Goal: Transaction & Acquisition: Purchase product/service

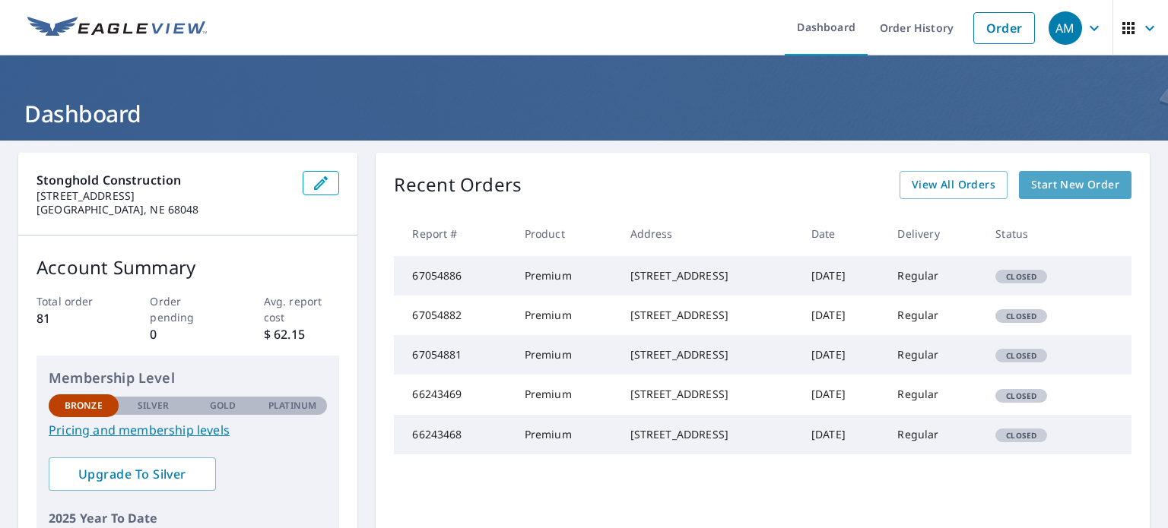
click at [1042, 182] on span "Start New Order" at bounding box center [1075, 185] width 88 height 19
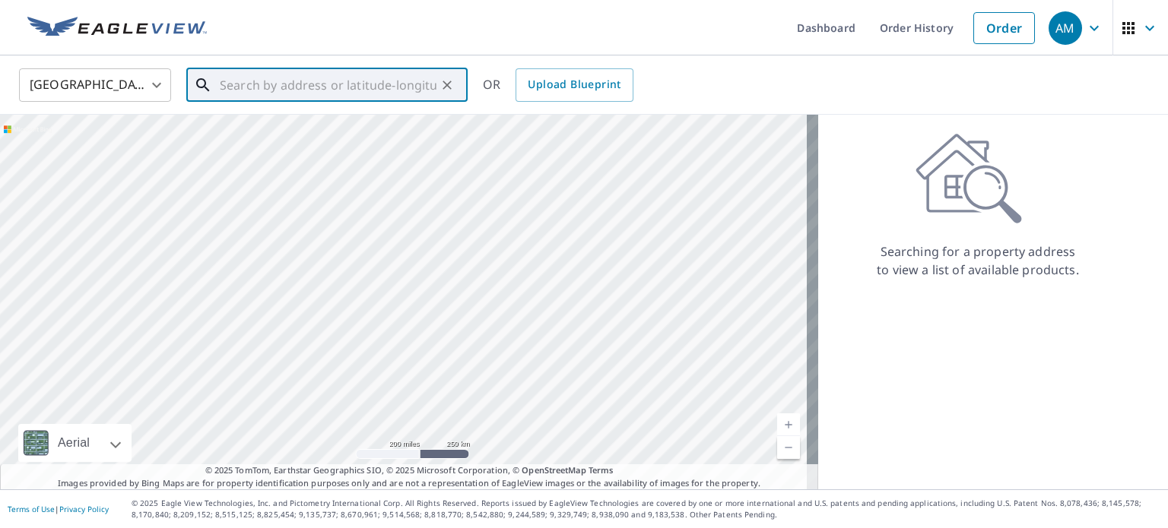
click at [281, 87] on input "text" at bounding box center [328, 85] width 217 height 43
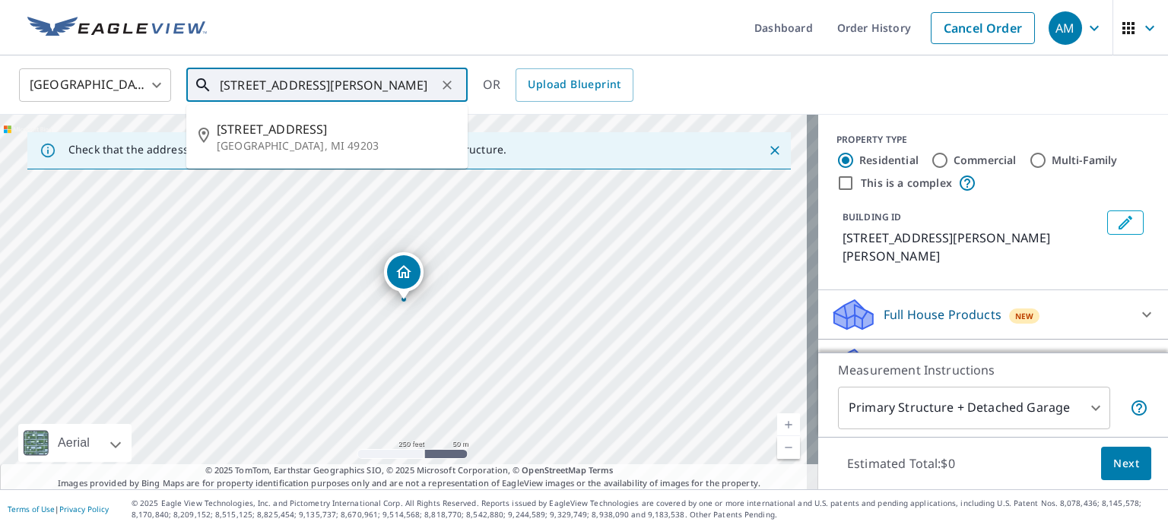
drag, startPoint x: 318, startPoint y: 87, endPoint x: 423, endPoint y: 89, distance: 104.9
click at [425, 87] on input "[STREET_ADDRESS][PERSON_NAME]" at bounding box center [328, 85] width 217 height 43
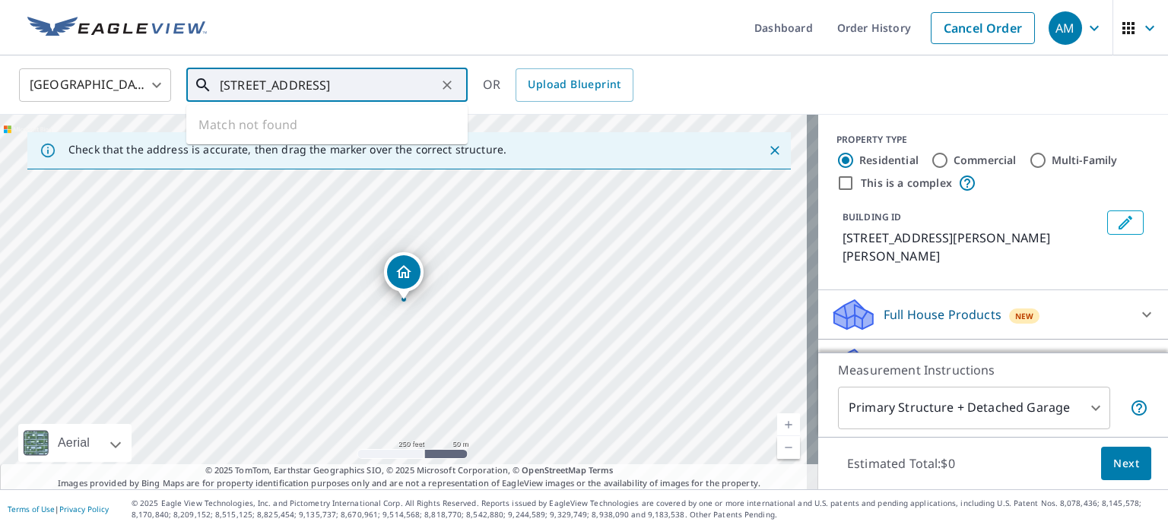
drag, startPoint x: 325, startPoint y: 80, endPoint x: 338, endPoint y: 85, distance: 14.0
click at [338, 84] on input "[STREET_ADDRESS]" at bounding box center [328, 85] width 217 height 43
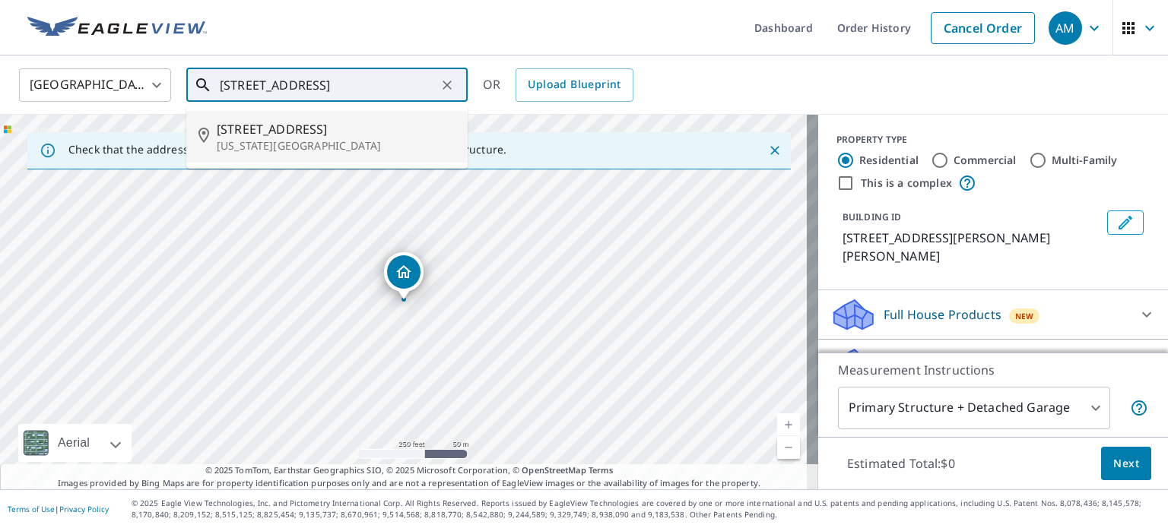
drag, startPoint x: 240, startPoint y: 84, endPoint x: 200, endPoint y: 100, distance: 42.6
click at [200, 100] on div "[STREET_ADDRESS] ​" at bounding box center [326, 84] width 281 height 33
click at [269, 142] on p "[US_STATE][GEOGRAPHIC_DATA]" at bounding box center [336, 145] width 239 height 15
type input "[STREET_ADDRESS][US_STATE]"
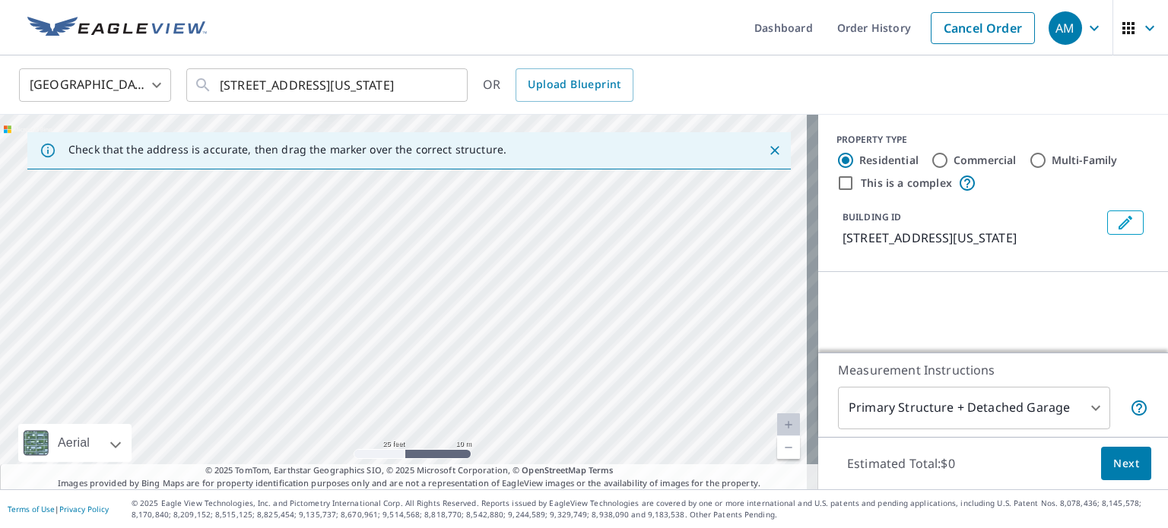
drag, startPoint x: 342, startPoint y: 268, endPoint x: 350, endPoint y: 445, distance: 176.6
click at [345, 442] on div "[STREET_ADDRESS][US_STATE]" at bounding box center [409, 302] width 818 height 375
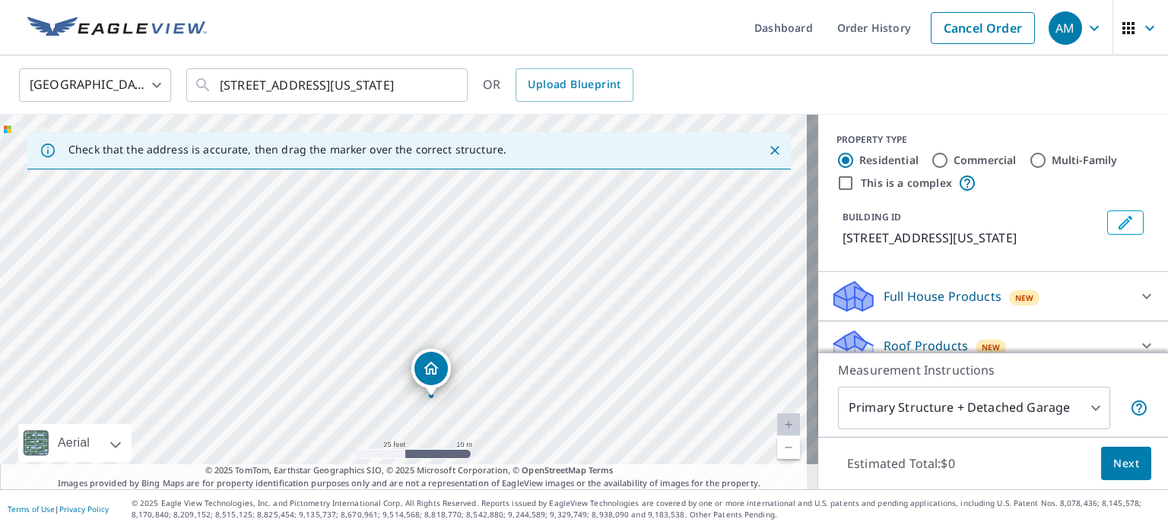
drag, startPoint x: 325, startPoint y: 313, endPoint x: 349, endPoint y: 404, distance: 94.2
click at [349, 404] on div "[STREET_ADDRESS][US_STATE]" at bounding box center [409, 302] width 818 height 375
drag, startPoint x: 613, startPoint y: 361, endPoint x: 620, endPoint y: 287, distance: 74.2
click at [620, 287] on div "[STREET_ADDRESS][US_STATE]" at bounding box center [409, 302] width 818 height 375
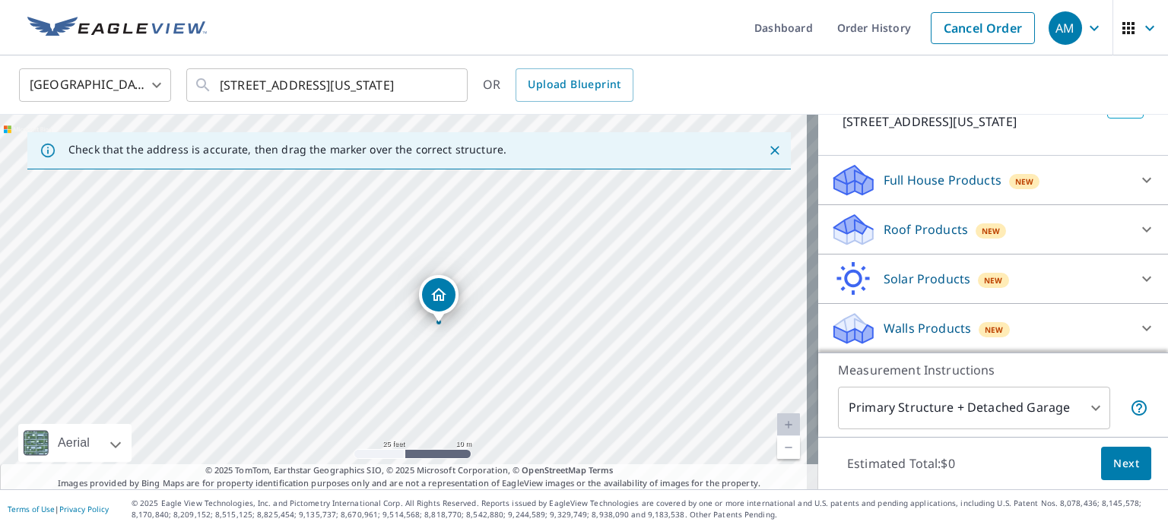
scroll to position [134, 0]
drag, startPoint x: 979, startPoint y: 227, endPoint x: 964, endPoint y: 228, distance: 14.5
click at [976, 228] on div "New" at bounding box center [991, 230] width 31 height 15
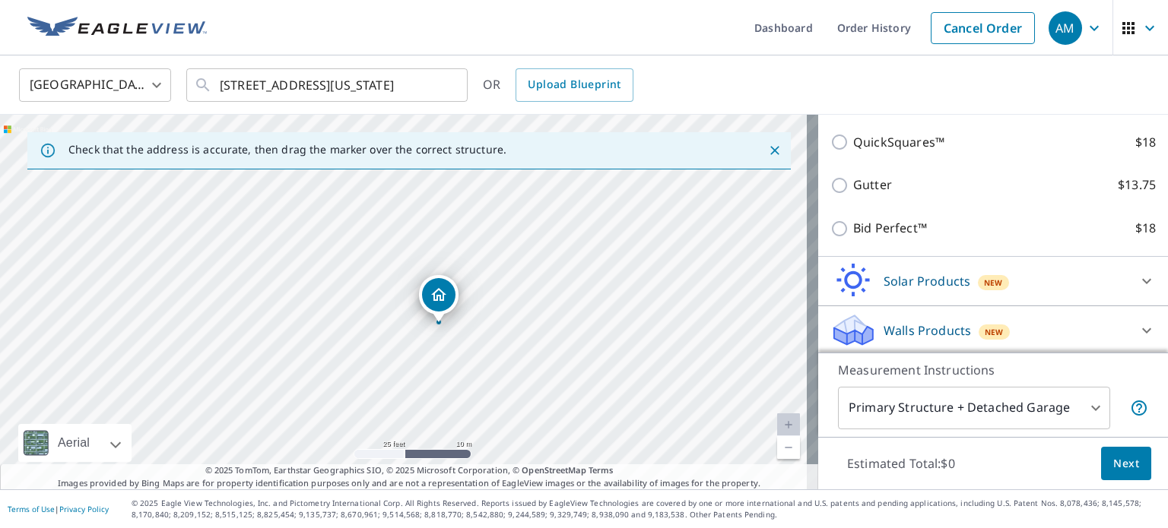
scroll to position [210, 0]
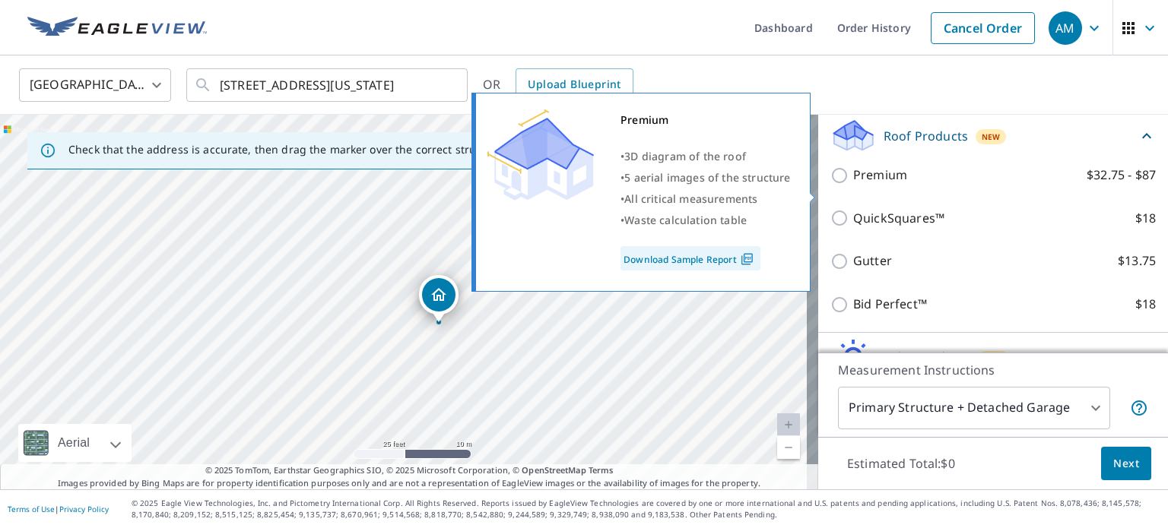
click at [830, 185] on input "Premium $32.75 - $87" at bounding box center [841, 176] width 23 height 18
checkbox input "true"
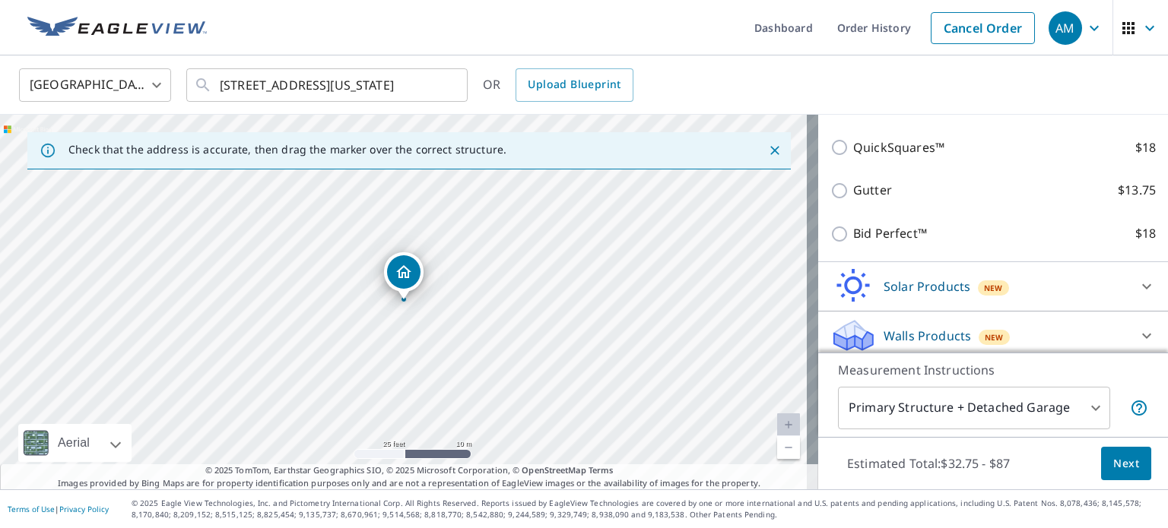
scroll to position [362, 0]
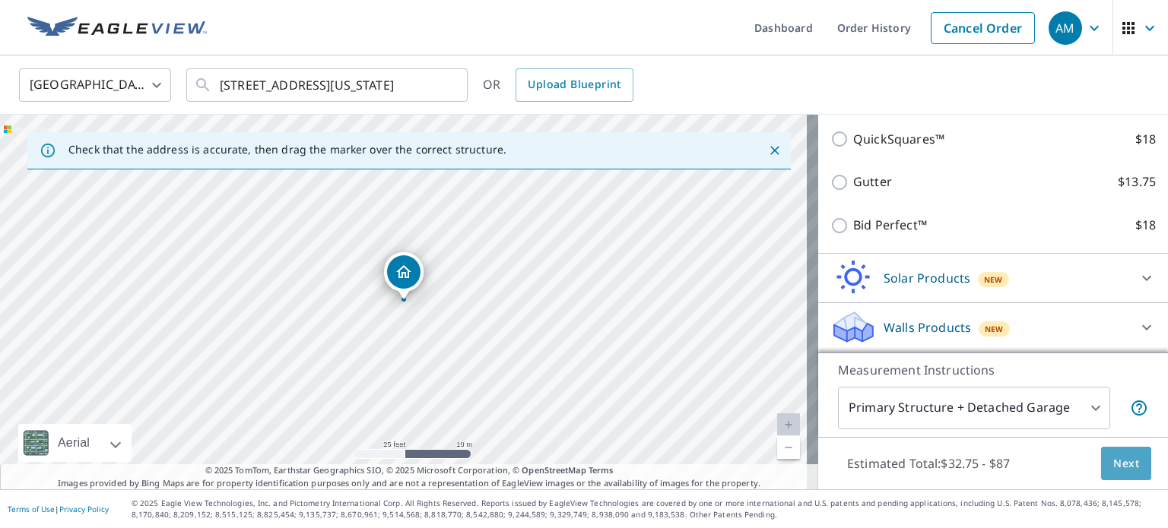
click at [1123, 470] on span "Next" at bounding box center [1126, 464] width 26 height 19
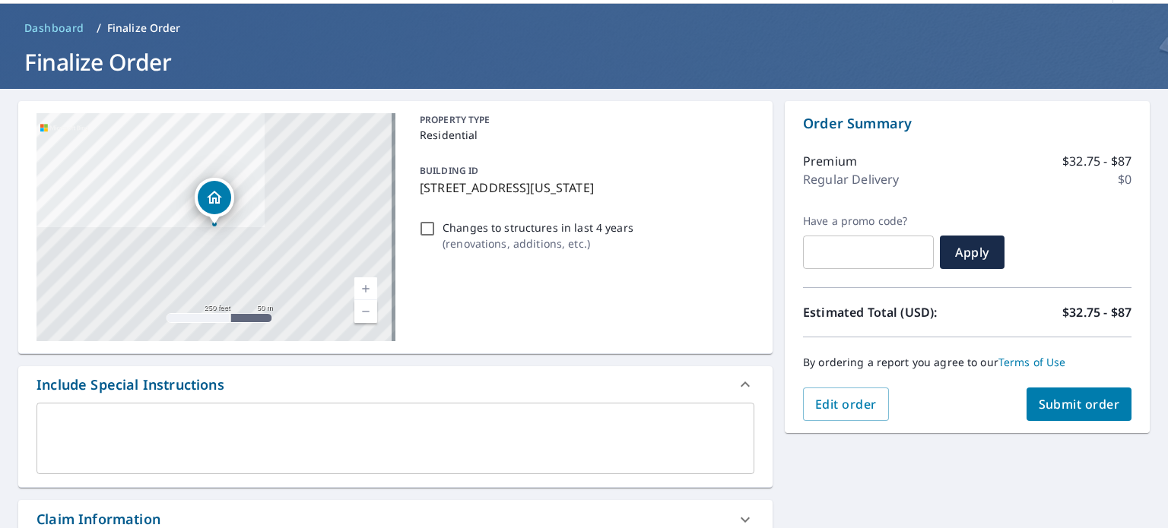
scroll to position [76, 0]
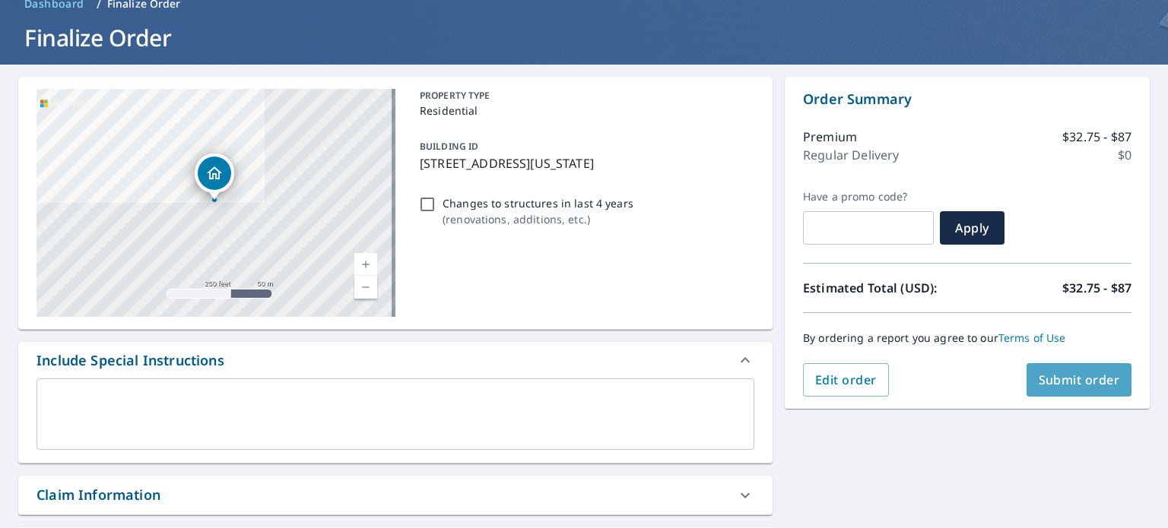
click at [1089, 381] on span "Submit order" at bounding box center [1079, 380] width 81 height 17
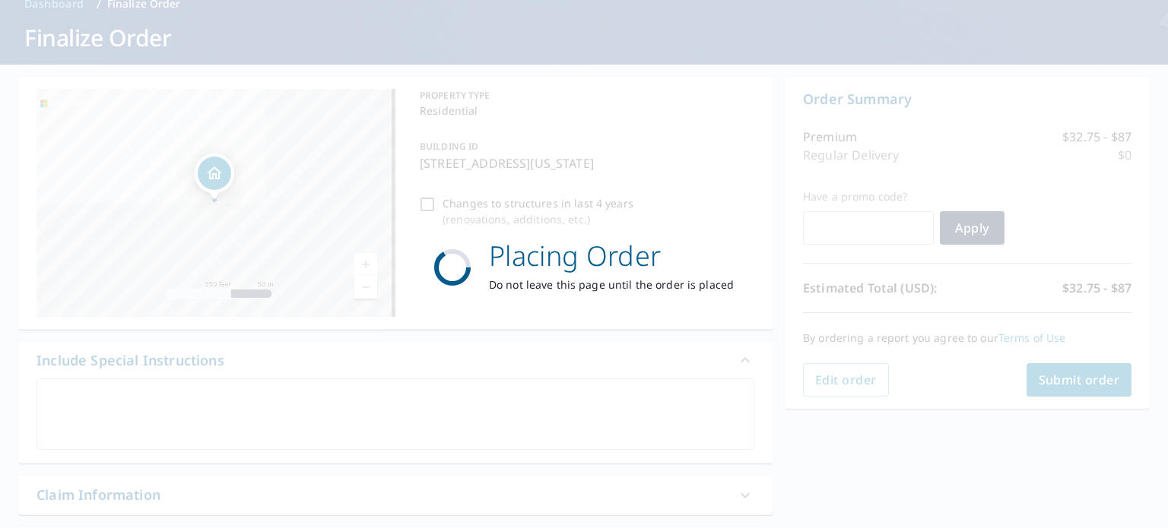
scroll to position [0, 0]
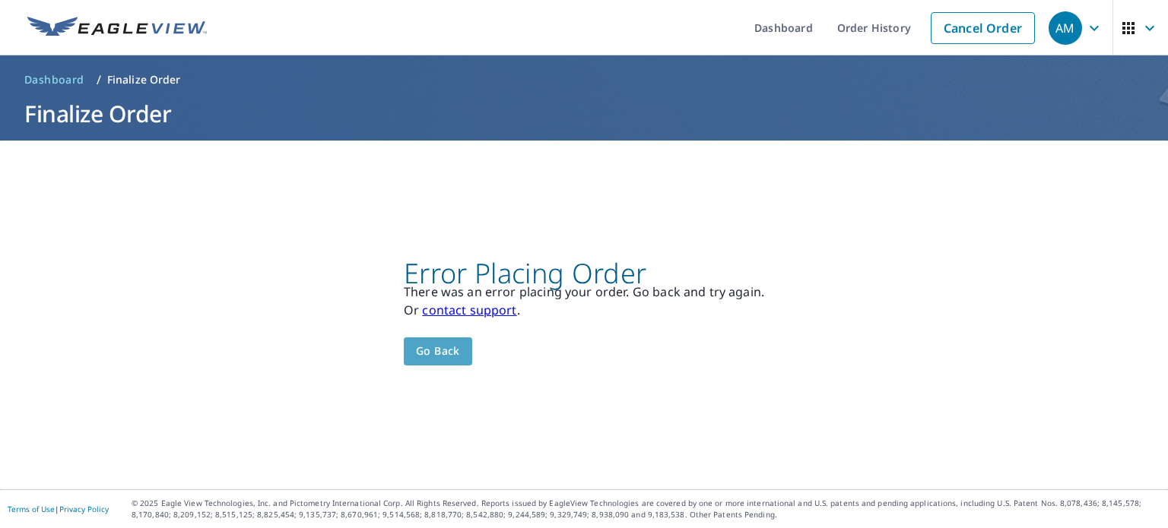
click at [430, 355] on span "Go back" at bounding box center [438, 351] width 44 height 19
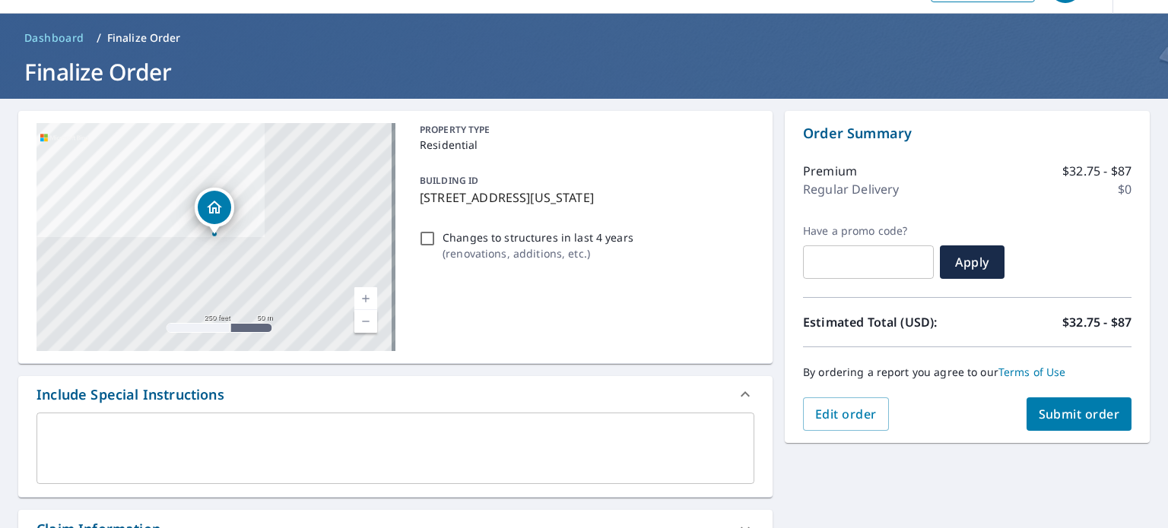
scroll to position [76, 0]
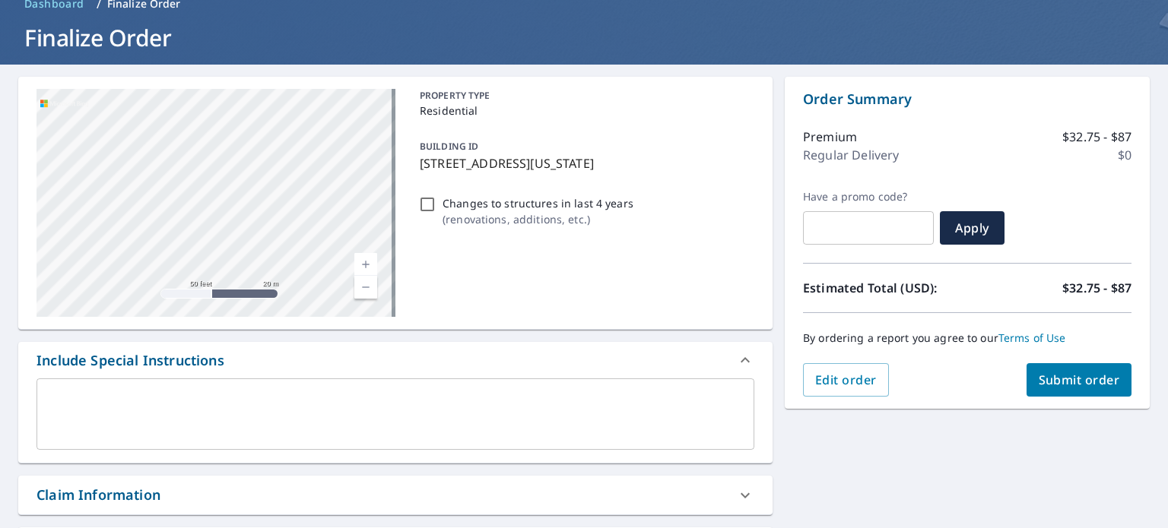
drag, startPoint x: 253, startPoint y: 230, endPoint x: 411, endPoint y: 332, distance: 188.1
click at [411, 332] on div "[STREET_ADDRESS][US_STATE] Aerial Road A standard road map Aerial A detailed lo…" at bounding box center [395, 454] width 754 height 754
drag, startPoint x: 184, startPoint y: 213, endPoint x: 343, endPoint y: 283, distance: 173.6
click at [339, 282] on div "[STREET_ADDRESS][US_STATE]" at bounding box center [215, 203] width 359 height 228
drag, startPoint x: 202, startPoint y: 211, endPoint x: 341, endPoint y: 275, distance: 154.1
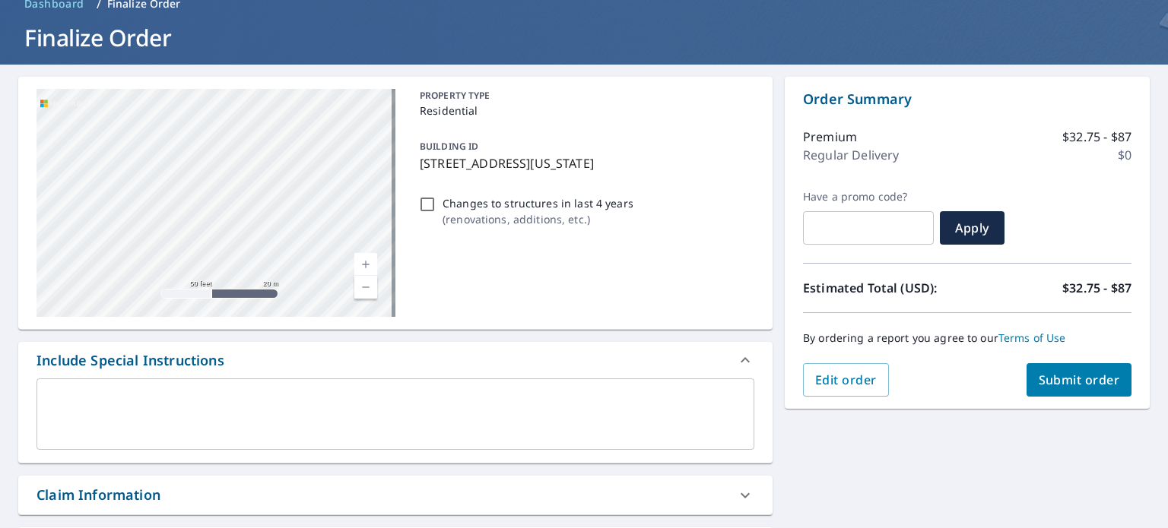
click at [341, 275] on div "[STREET_ADDRESS][US_STATE]" at bounding box center [215, 203] width 359 height 228
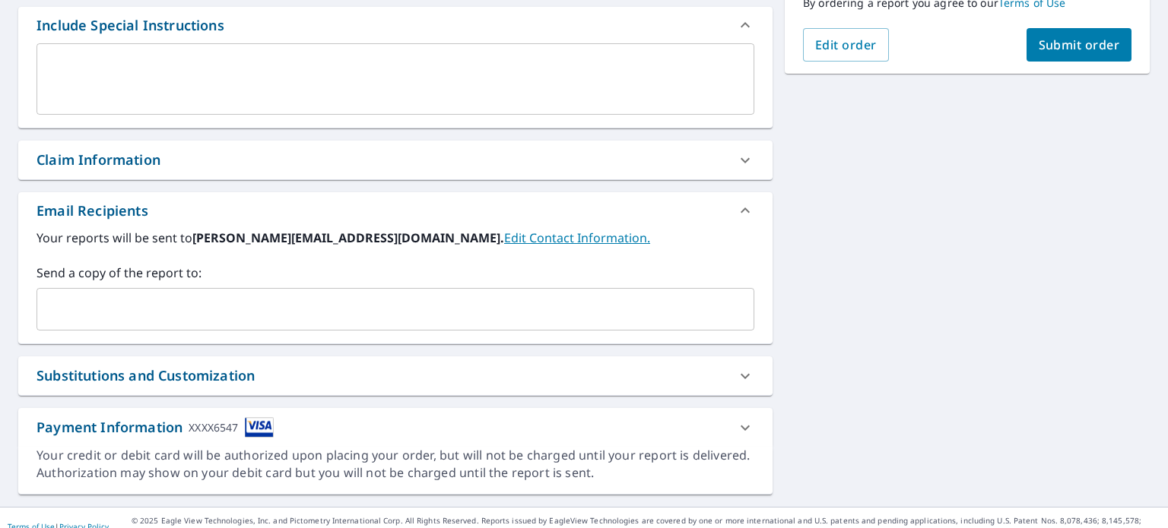
scroll to position [427, 0]
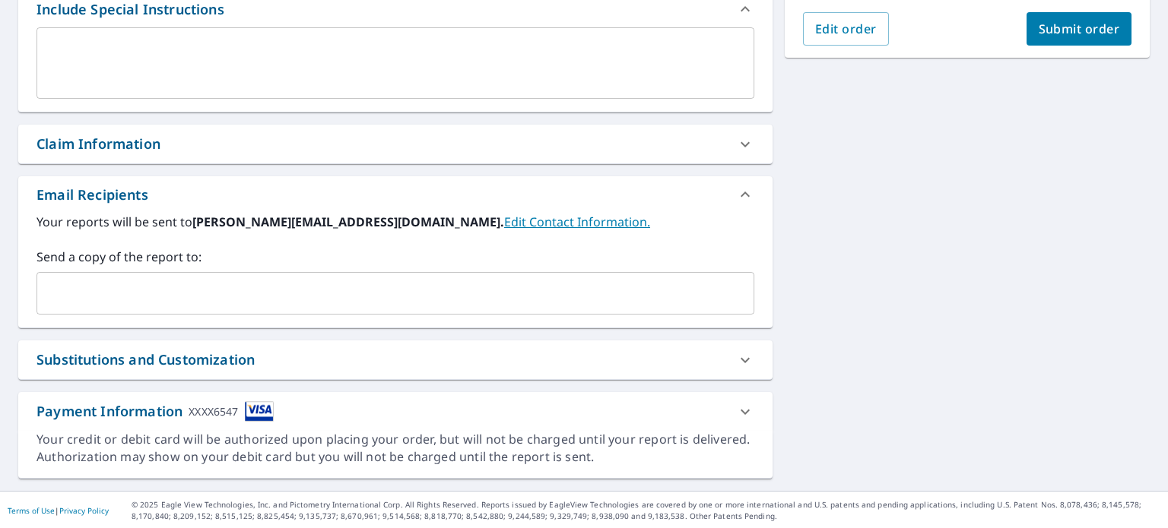
click at [264, 405] on img at bounding box center [259, 411] width 29 height 21
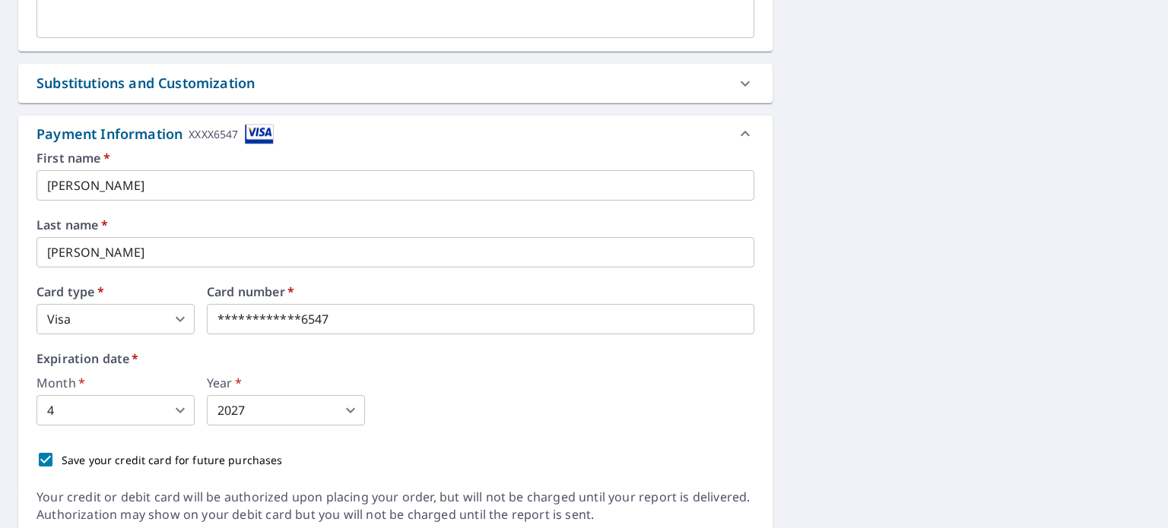
scroll to position [732, 0]
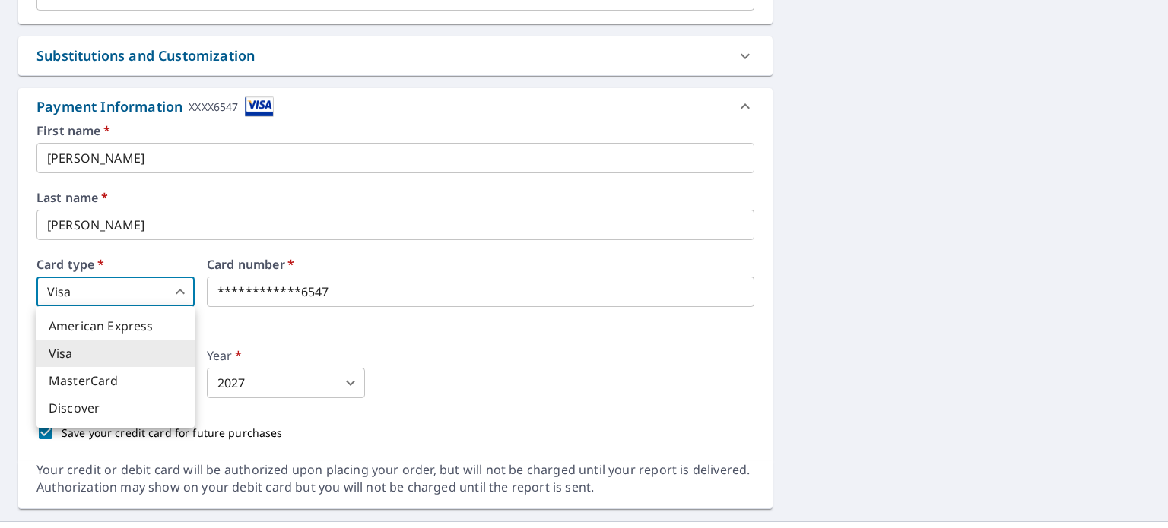
click at [136, 294] on body "AM AM Dashboard Order History Cancel Order AM Dashboard / Finalize Order Finali…" at bounding box center [584, 264] width 1168 height 528
drag, startPoint x: 362, startPoint y: 288, endPoint x: 191, endPoint y: 285, distance: 171.1
click at [191, 285] on div at bounding box center [584, 264] width 1168 height 528
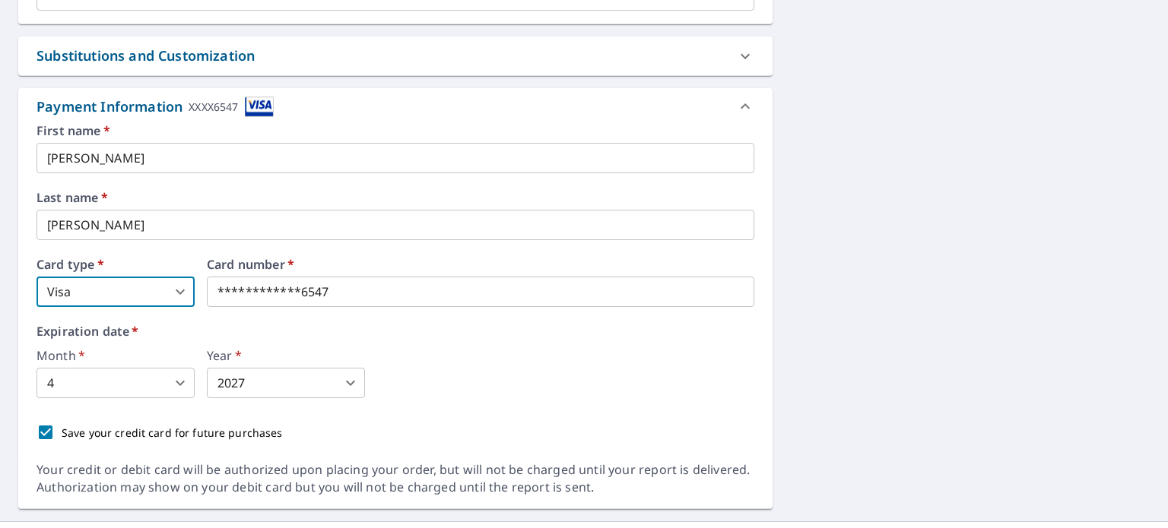
drag, startPoint x: 363, startPoint y: 298, endPoint x: 355, endPoint y: 297, distance: 7.8
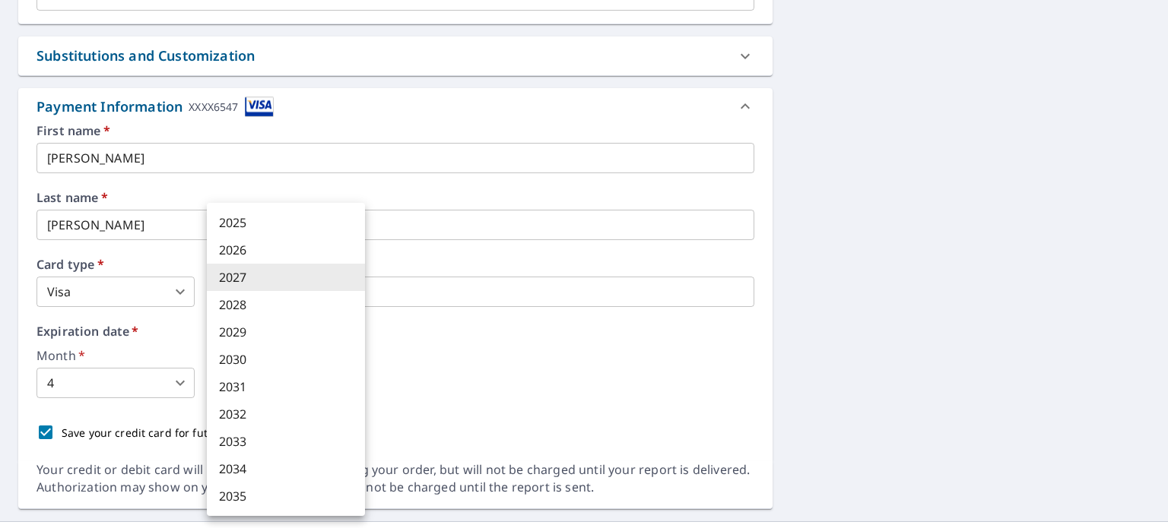
click at [335, 386] on body "AM AM Dashboard Order History Cancel Order AM Dashboard / Finalize Order Finali…" at bounding box center [584, 264] width 1168 height 528
click at [252, 328] on li "2029" at bounding box center [286, 332] width 158 height 27
type input "2029"
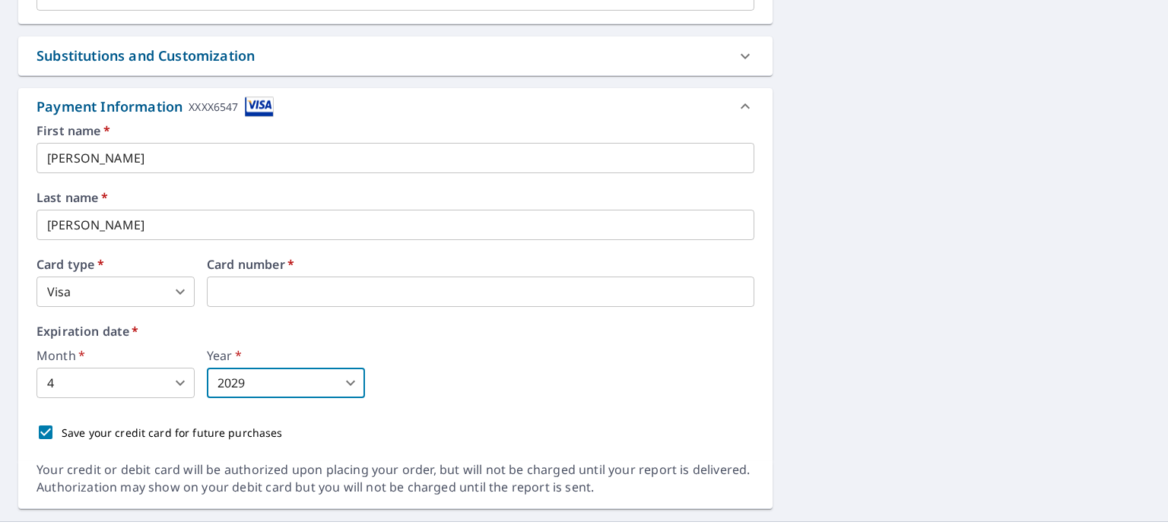
click at [151, 384] on body "AM AM Dashboard Order History Cancel Order AM Dashboard / Finalize Order Finali…" at bounding box center [584, 264] width 1168 height 528
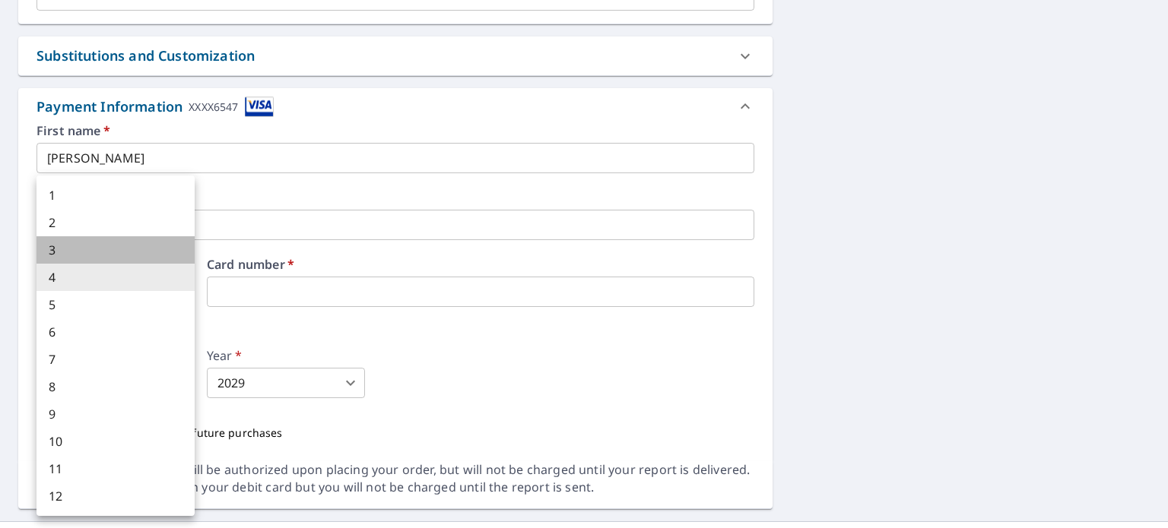
click at [71, 261] on li "3" at bounding box center [115, 249] width 158 height 27
type input "3"
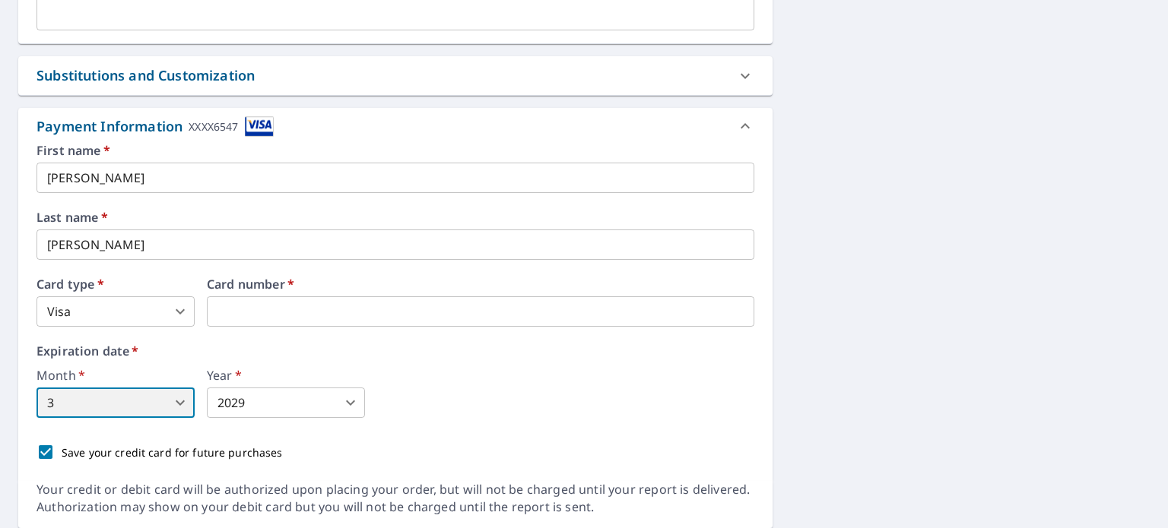
scroll to position [686, 0]
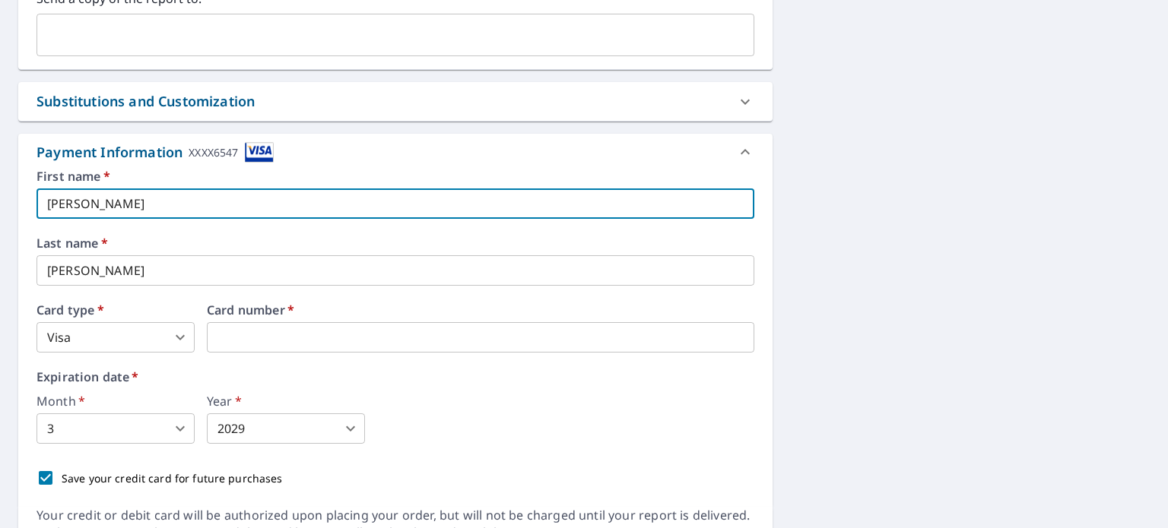
drag, startPoint x: 106, startPoint y: 200, endPoint x: 2, endPoint y: 200, distance: 104.2
click at [6, 207] on div "[STREET_ADDRESS][US_STATE] Aerial Road A standard road map Aerial A detailed lo…" at bounding box center [584, 11] width 1168 height 1112
click at [52, 205] on input "[PERSON_NAME]" at bounding box center [395, 204] width 718 height 30
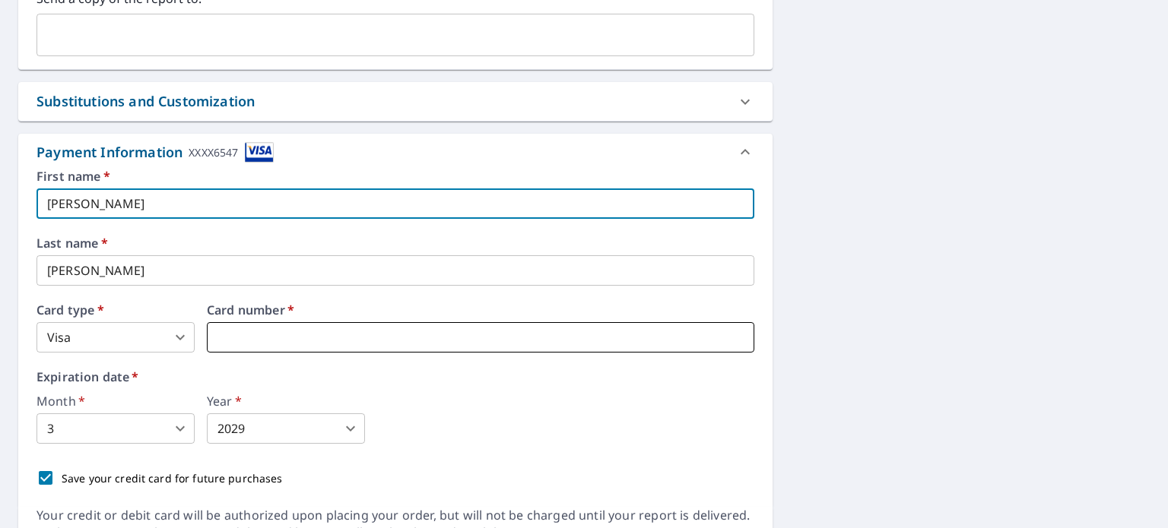
type input "[PERSON_NAME]"
click at [535, 328] on iframe at bounding box center [480, 337] width 547 height 30
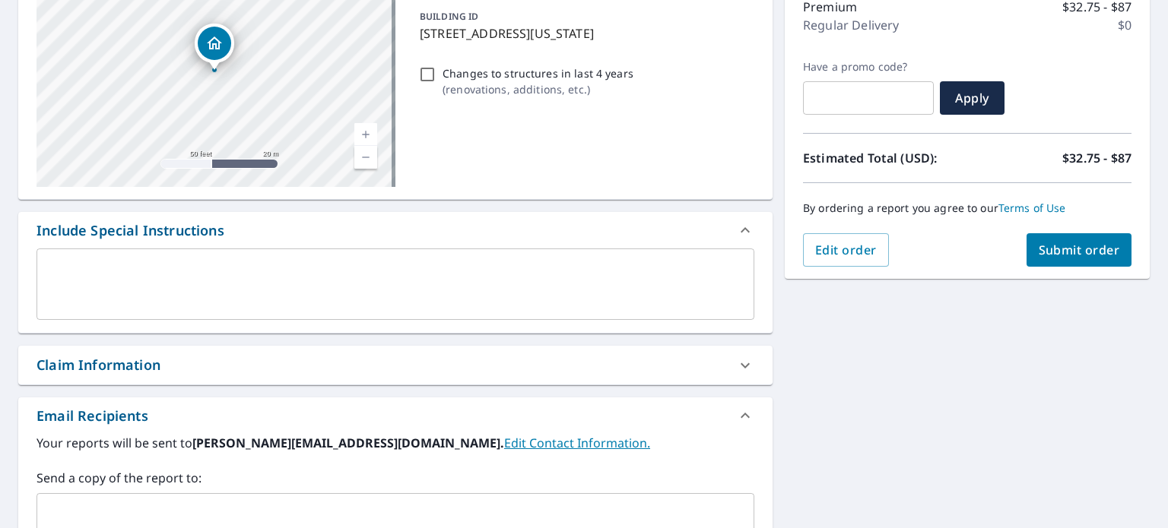
scroll to position [2, 0]
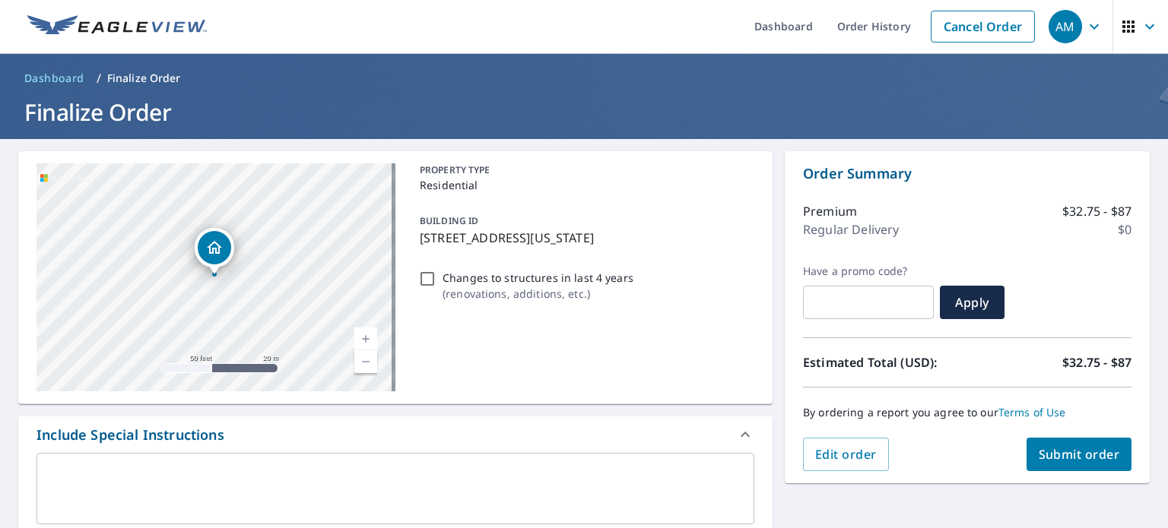
click at [1070, 470] on button "Submit order" at bounding box center [1080, 454] width 106 height 33
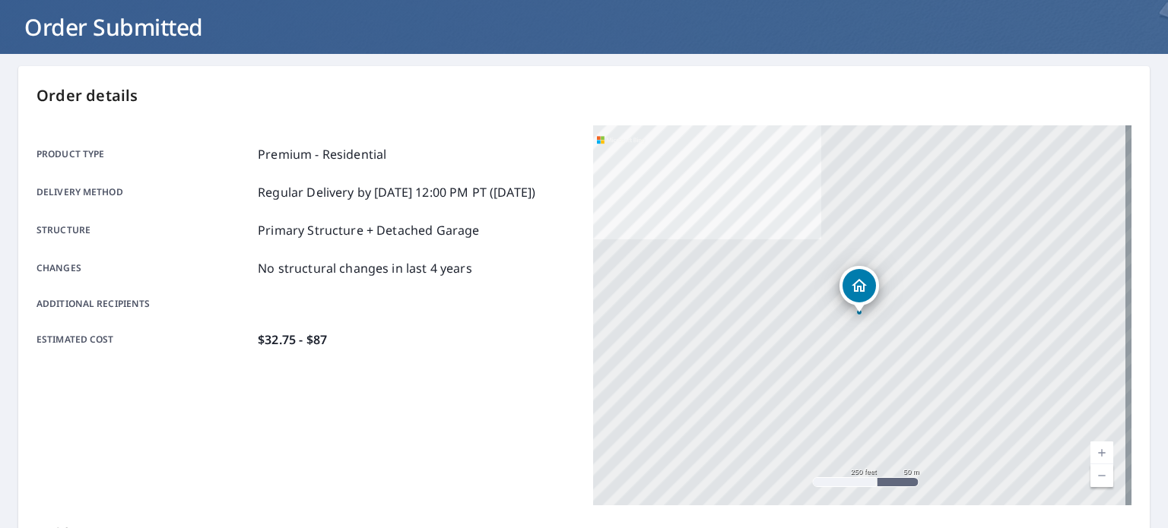
scroll to position [61, 0]
